Goal: Task Accomplishment & Management: Use online tool/utility

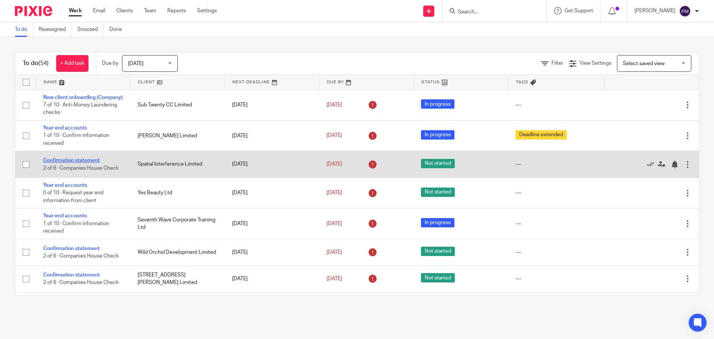
click at [84, 163] on link "Confirmation statement" at bounding box center [71, 160] width 57 height 5
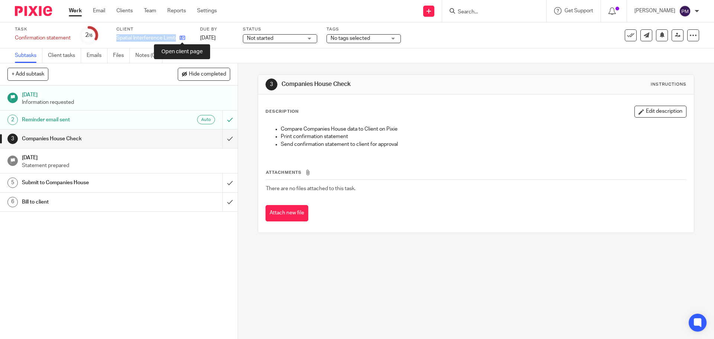
drag, startPoint x: 115, startPoint y: 37, endPoint x: 180, endPoint y: 38, distance: 64.7
click at [180, 38] on div "Task Confirmation statement Save Confirmation statement 2 /6 Client Spatial Int…" at bounding box center [300, 35] width 570 height 18
copy div "Spatial Interference Limited"
click at [504, 10] on input "Search" at bounding box center [490, 12] width 67 height 7
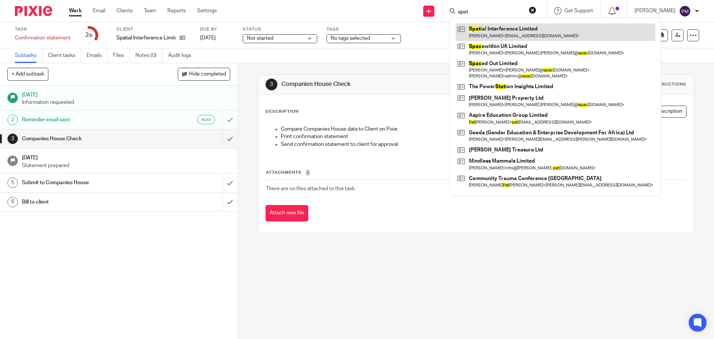
type input "spat"
click at [508, 35] on link at bounding box center [556, 31] width 200 height 17
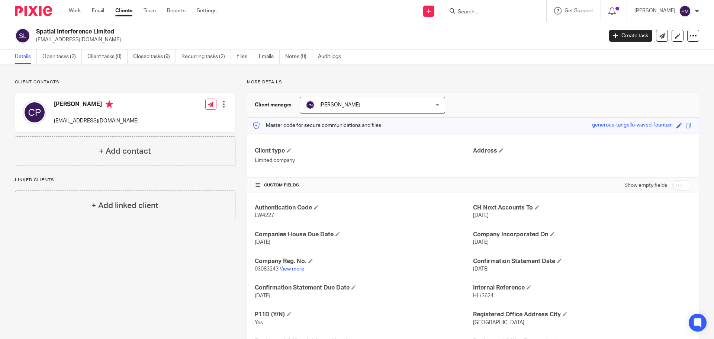
click at [265, 212] on p "LW4227" at bounding box center [364, 215] width 218 height 7
copy span "LW4227"
click at [261, 269] on span "03083243" at bounding box center [267, 268] width 24 height 5
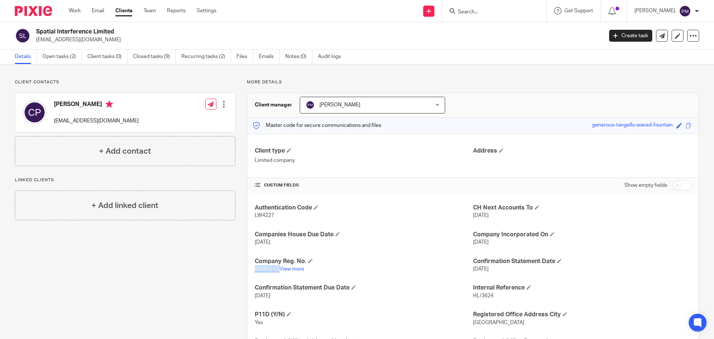
copy p "03083243"
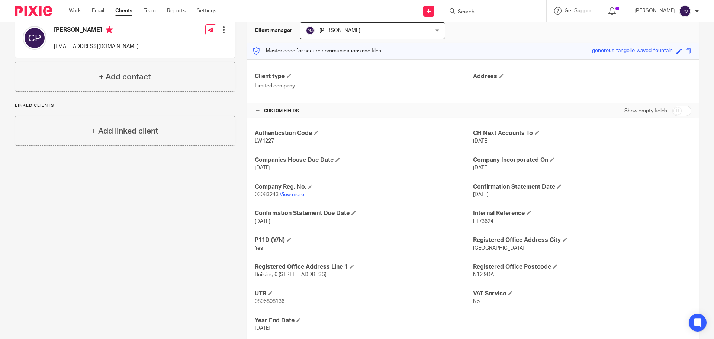
click at [265, 139] on span "LW4227" at bounding box center [264, 140] width 19 height 5
copy span "LW4227"
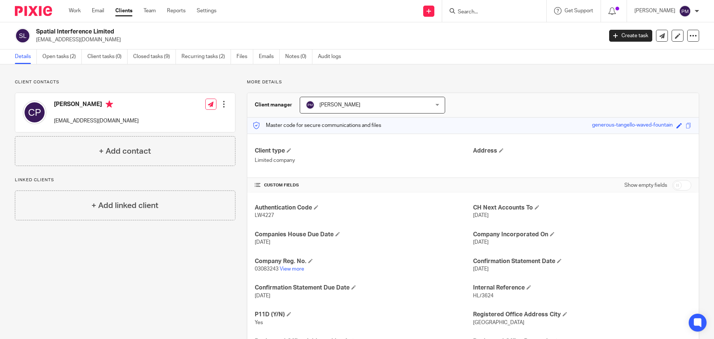
click at [455, 12] on icon at bounding box center [453, 11] width 6 height 6
click at [501, 9] on input "Search" at bounding box center [490, 12] width 67 height 7
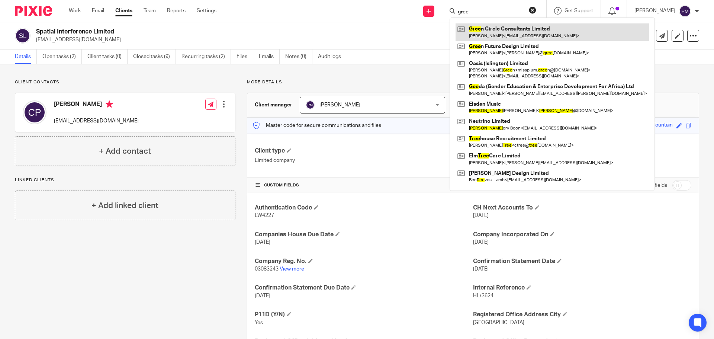
type input "gree"
click at [512, 38] on link at bounding box center [552, 31] width 193 height 17
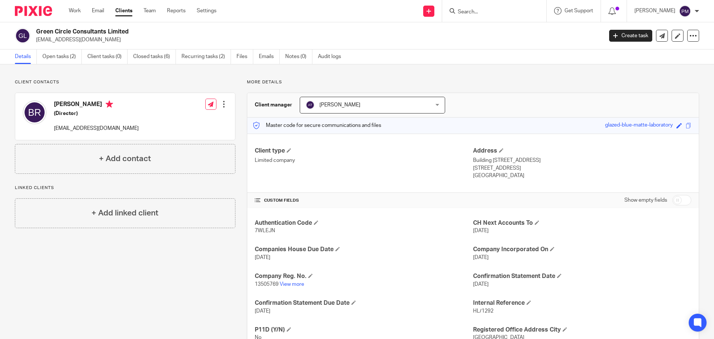
click at [263, 282] on span "13505769" at bounding box center [267, 284] width 24 height 5
copy p "13505769"
click at [275, 231] on p "7WLEJN" at bounding box center [364, 230] width 218 height 7
click at [271, 231] on span "7WLEJN" at bounding box center [265, 230] width 20 height 5
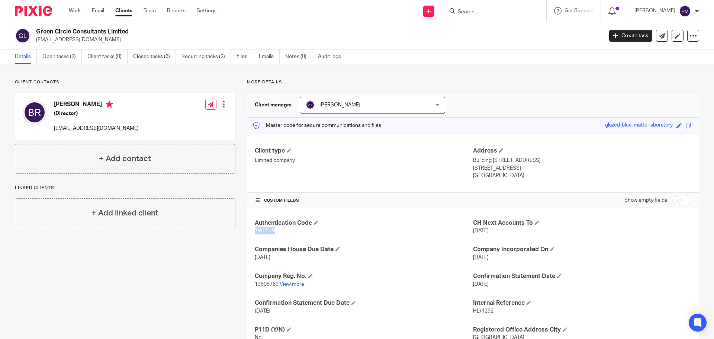
click at [271, 231] on span "7WLEJN" at bounding box center [265, 230] width 20 height 5
copy span "7WLEJN"
